Goal: Use online tool/utility

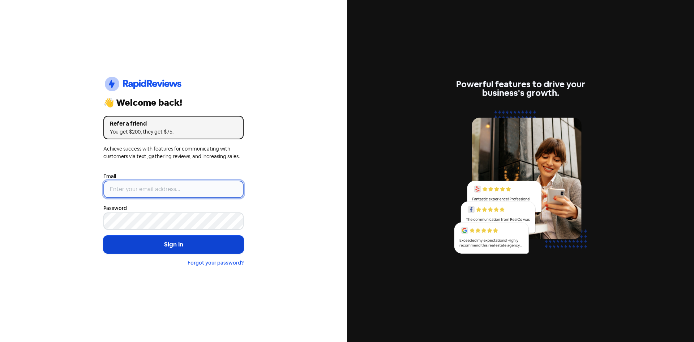
type input "[EMAIL_ADDRESS][DOMAIN_NAME]"
click at [149, 245] on button "Sign in" at bounding box center [173, 244] width 140 height 18
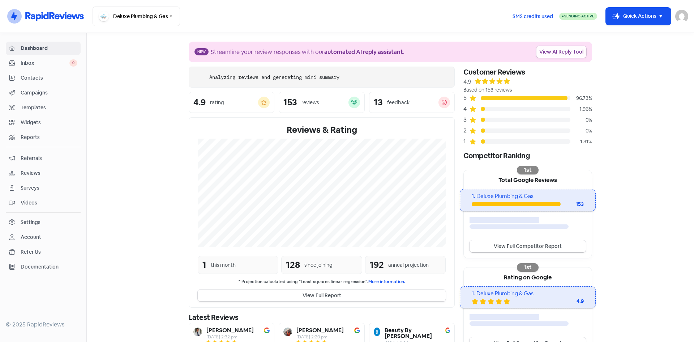
click at [569, 47] on link "View AI Reply Tool" at bounding box center [561, 52] width 50 height 12
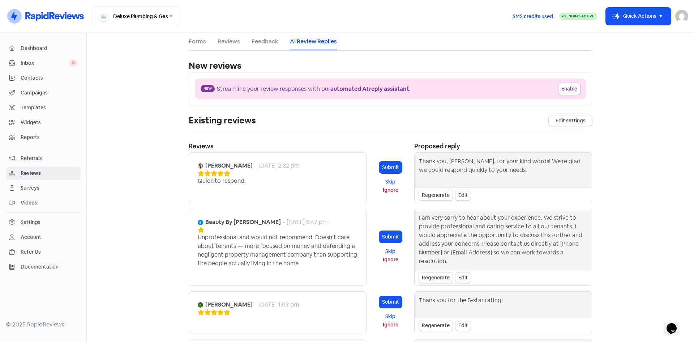
click at [388, 166] on button "Submit" at bounding box center [390, 167] width 23 height 12
